Goal: Information Seeking & Learning: Learn about a topic

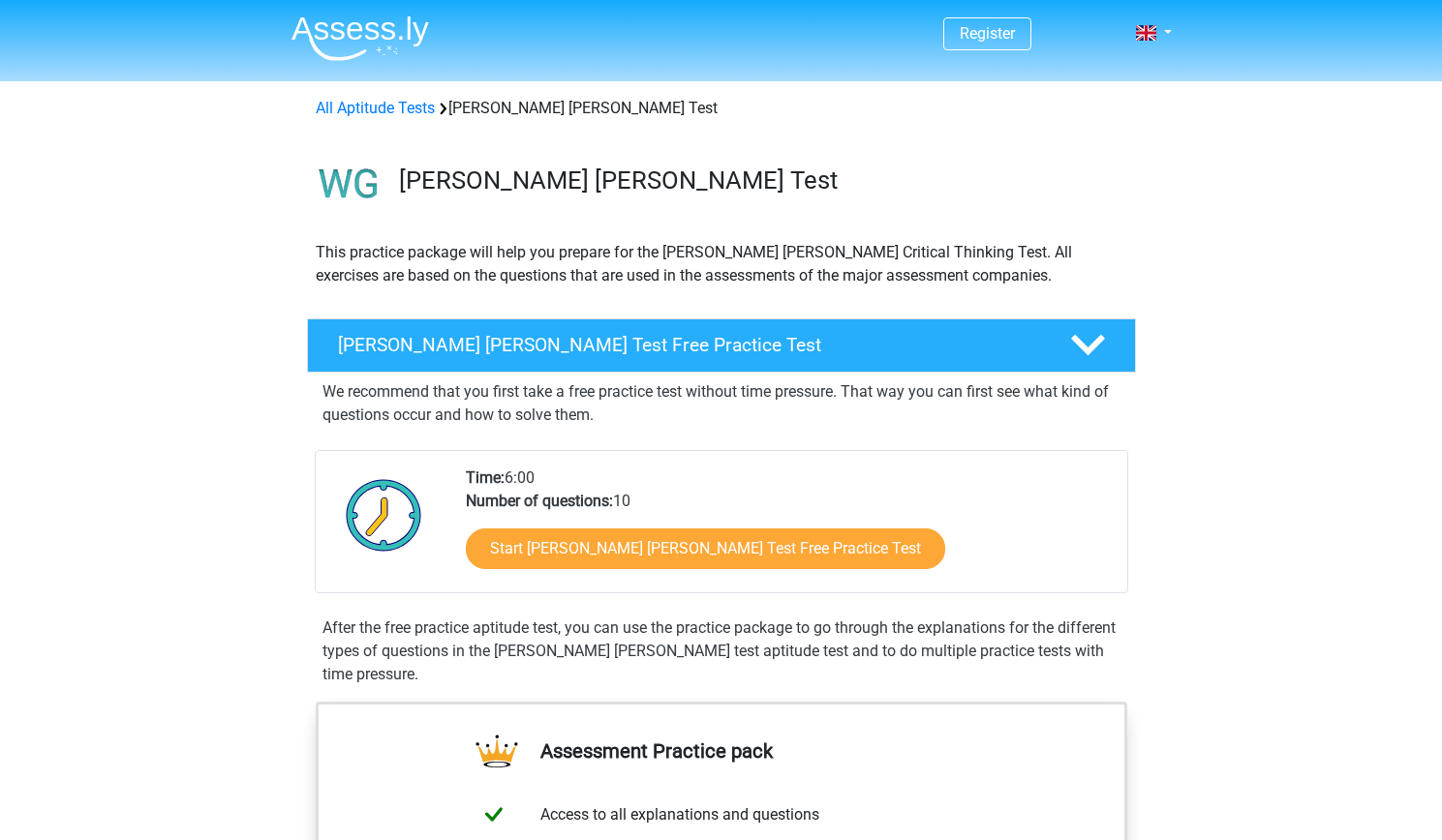
scroll to position [123, 0]
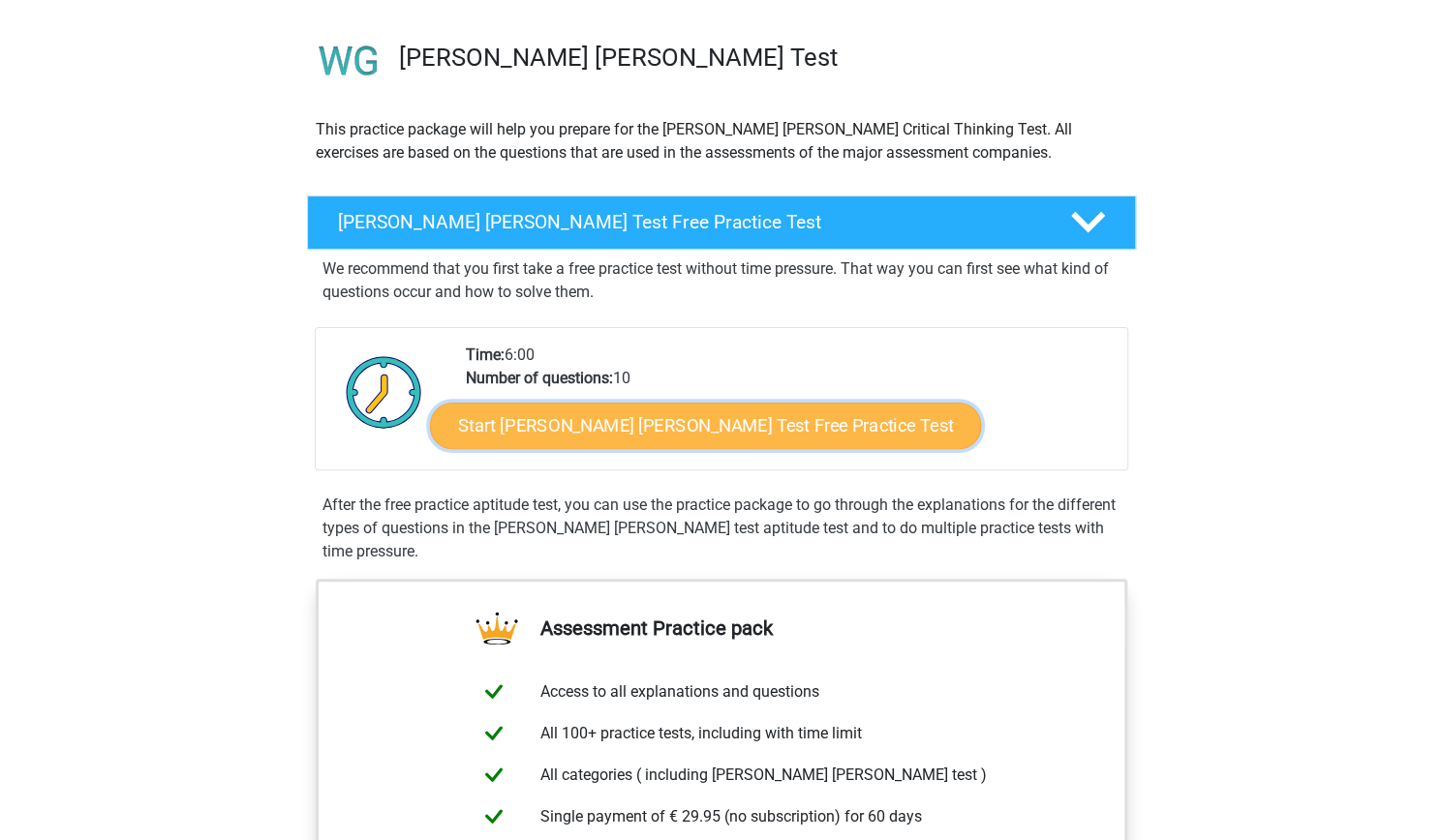
click at [524, 418] on link "Start [PERSON_NAME] [PERSON_NAME] Test Free Practice Test" at bounding box center [705, 425] width 551 height 47
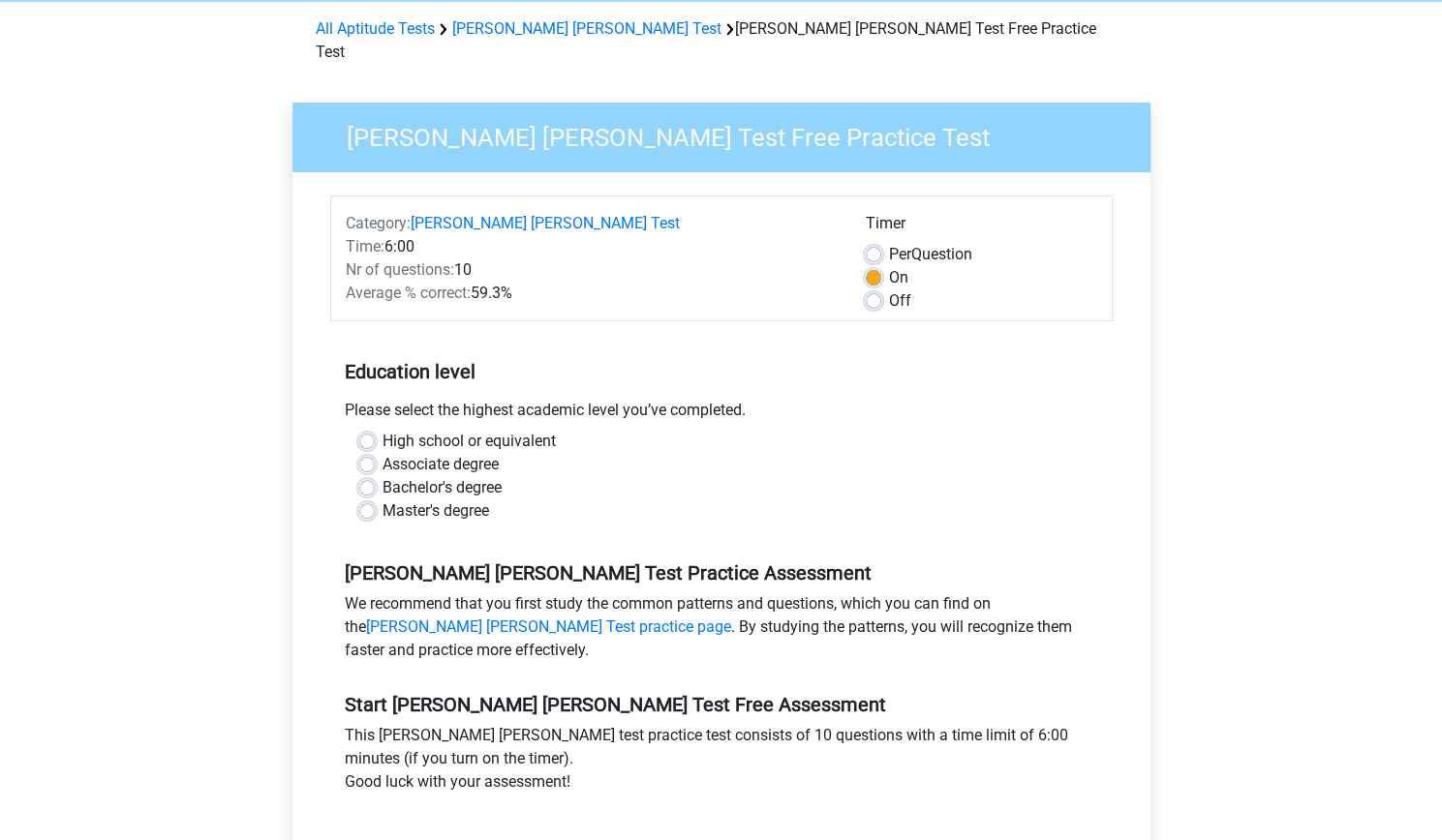
scroll to position [97, 0]
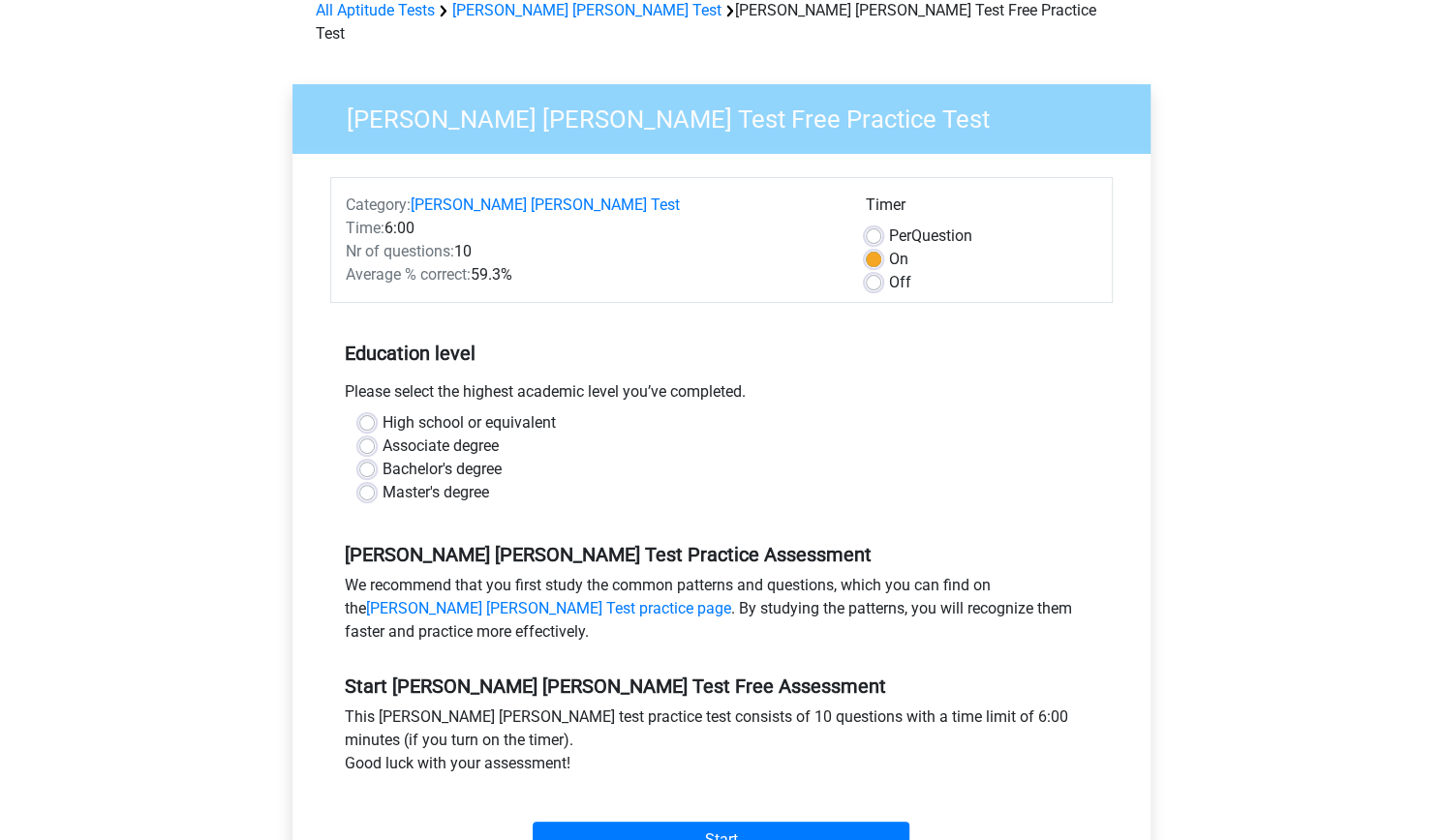
click at [498, 412] on label "High school or equivalent" at bounding box center [469, 422] width 173 height 23
click at [375, 412] on input "High school or equivalent" at bounding box center [367, 420] width 16 height 19
radio input "true"
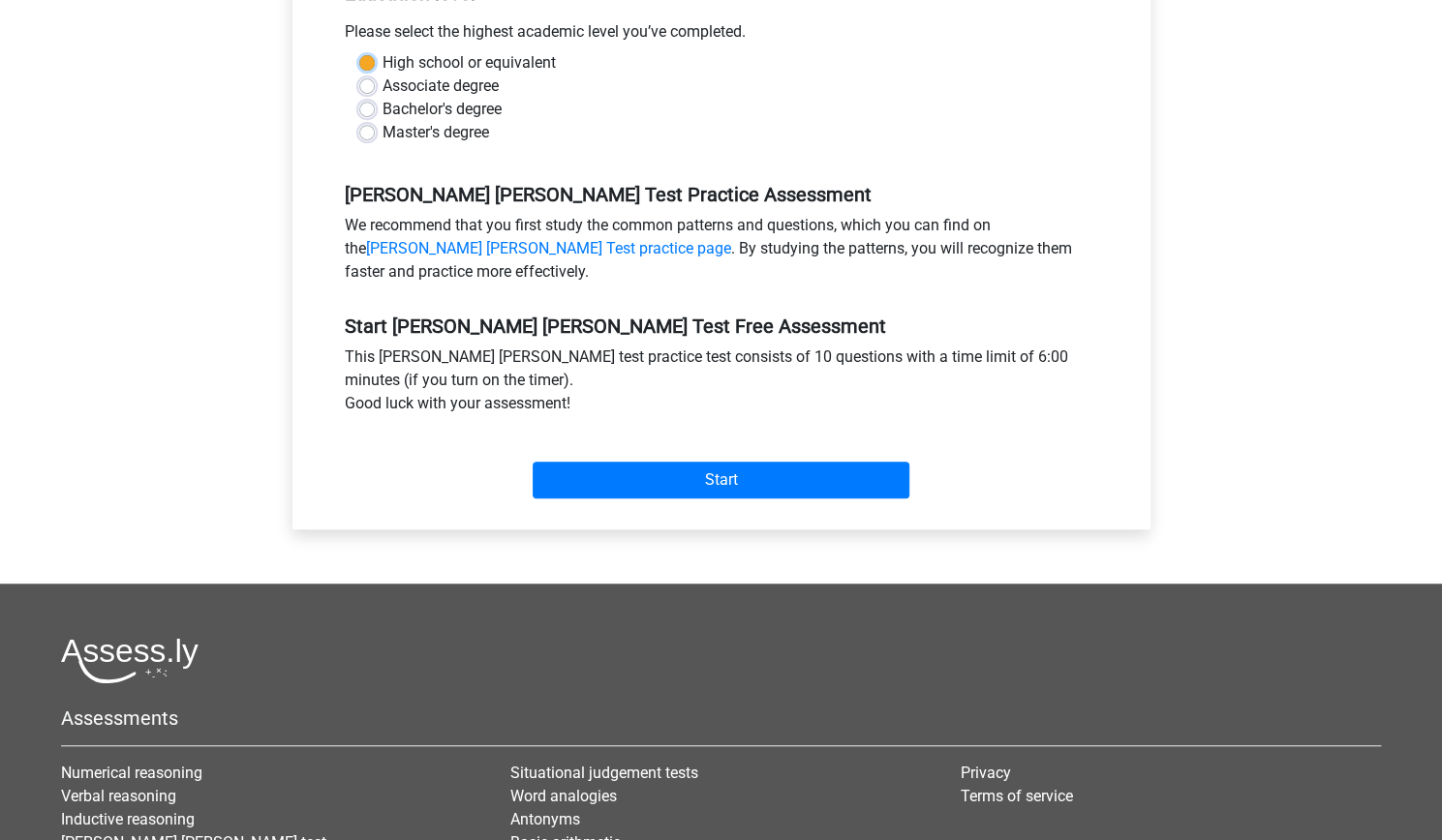
scroll to position [458, 0]
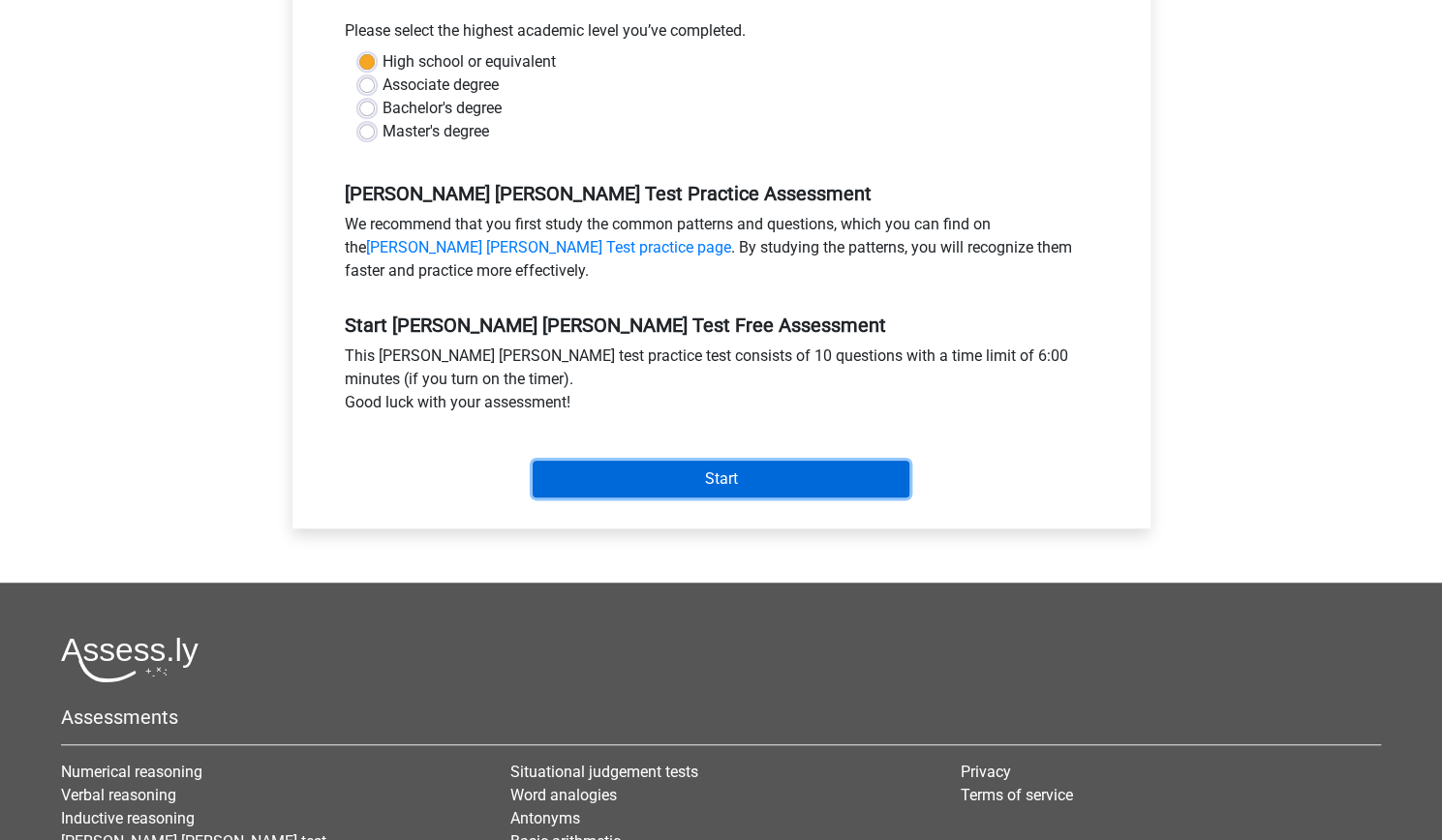
click at [713, 460] on input "Start" at bounding box center [720, 478] width 377 height 37
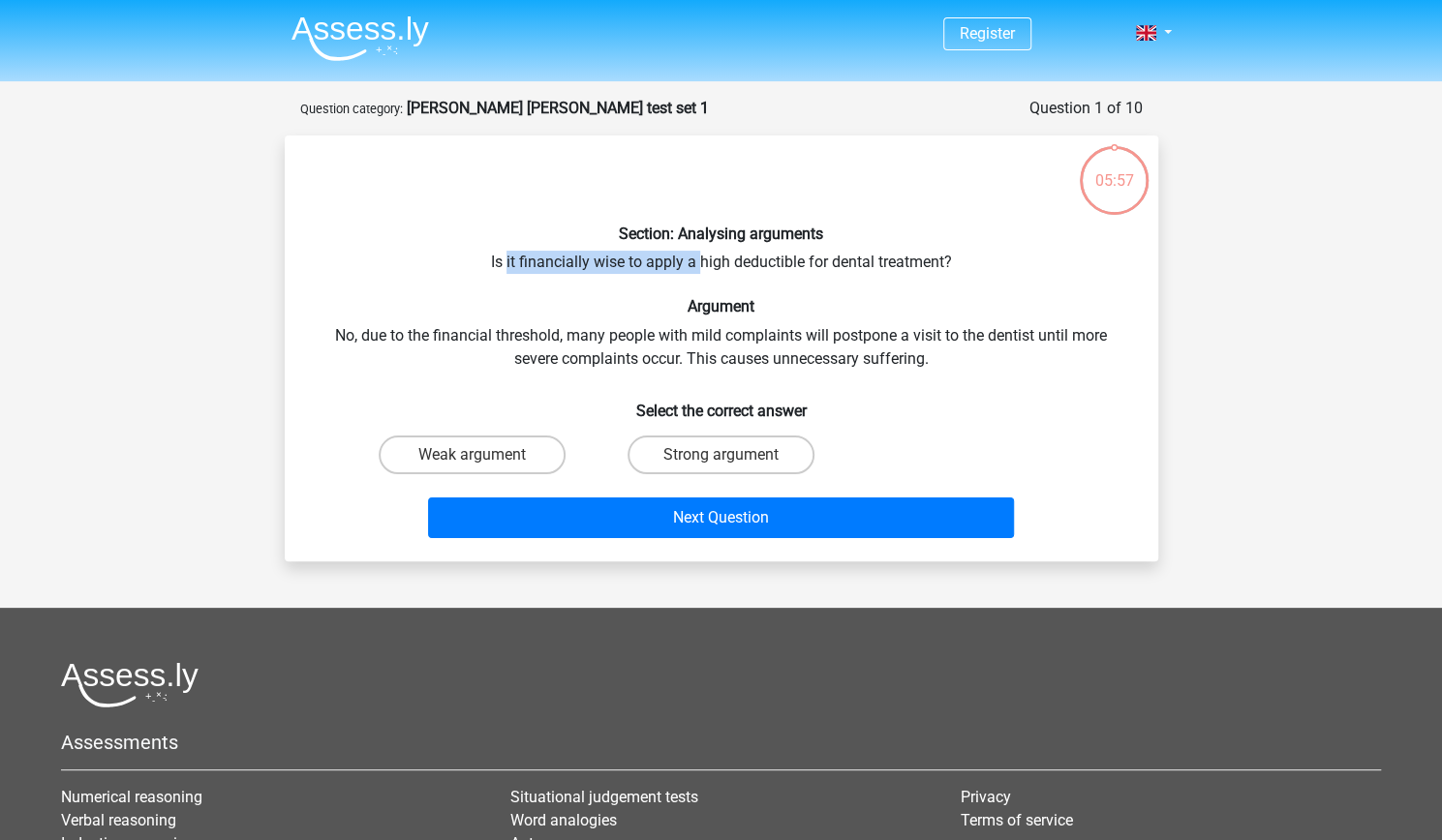
drag, startPoint x: 504, startPoint y: 258, endPoint x: 701, endPoint y: 252, distance: 197.1
click at [701, 252] on div "Section: Analysing arguments Is it financially wise to apply a high deductible …" at bounding box center [721, 348] width 858 height 395
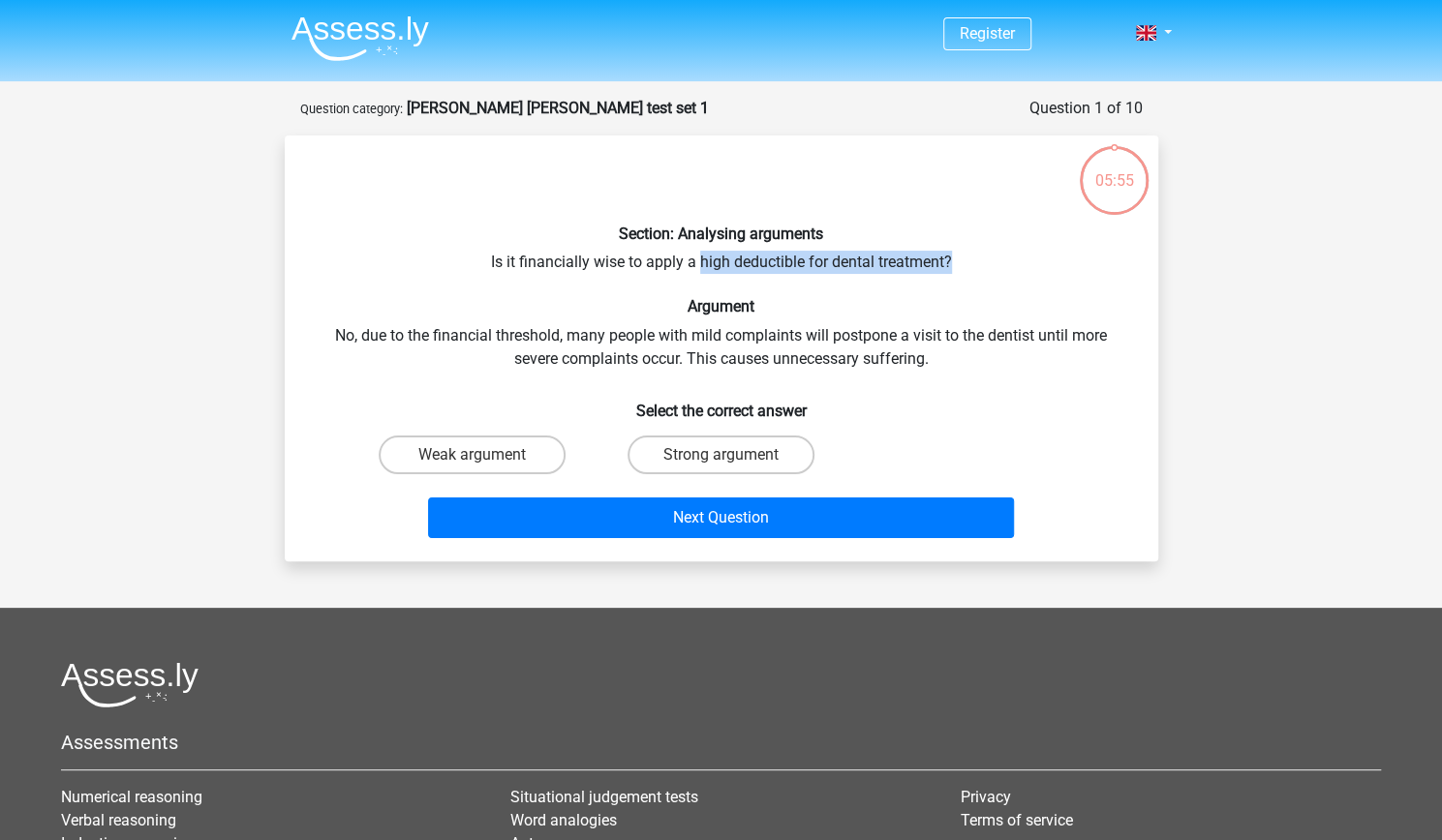
drag, startPoint x: 701, startPoint y: 252, endPoint x: 966, endPoint y: 244, distance: 265.1
click at [966, 244] on div "Section: Analysing arguments Is it financially wise to apply a high deductible …" at bounding box center [721, 348] width 858 height 395
